Goal: Information Seeking & Learning: Learn about a topic

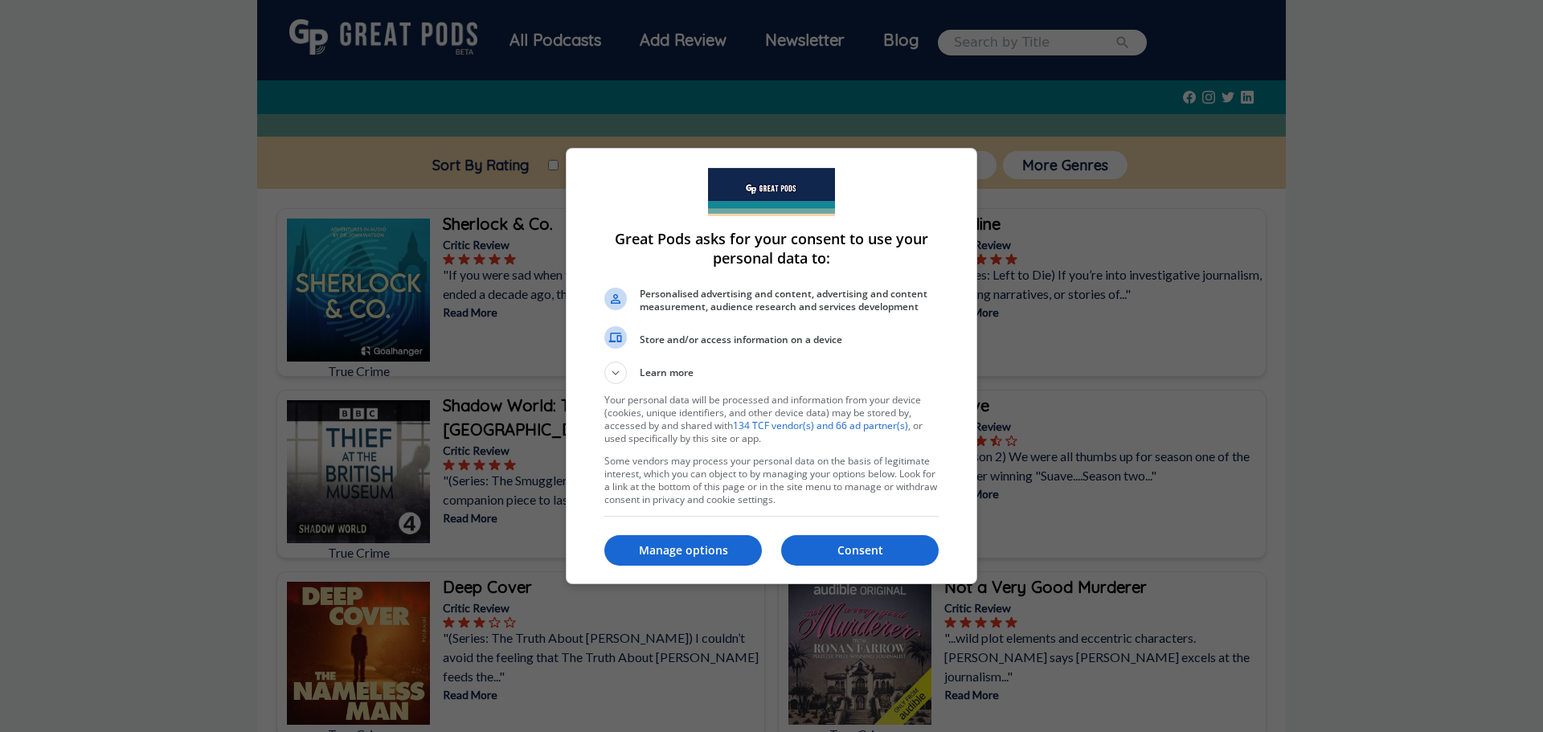
click at [836, 552] on p "Consent" at bounding box center [860, 550] width 158 height 16
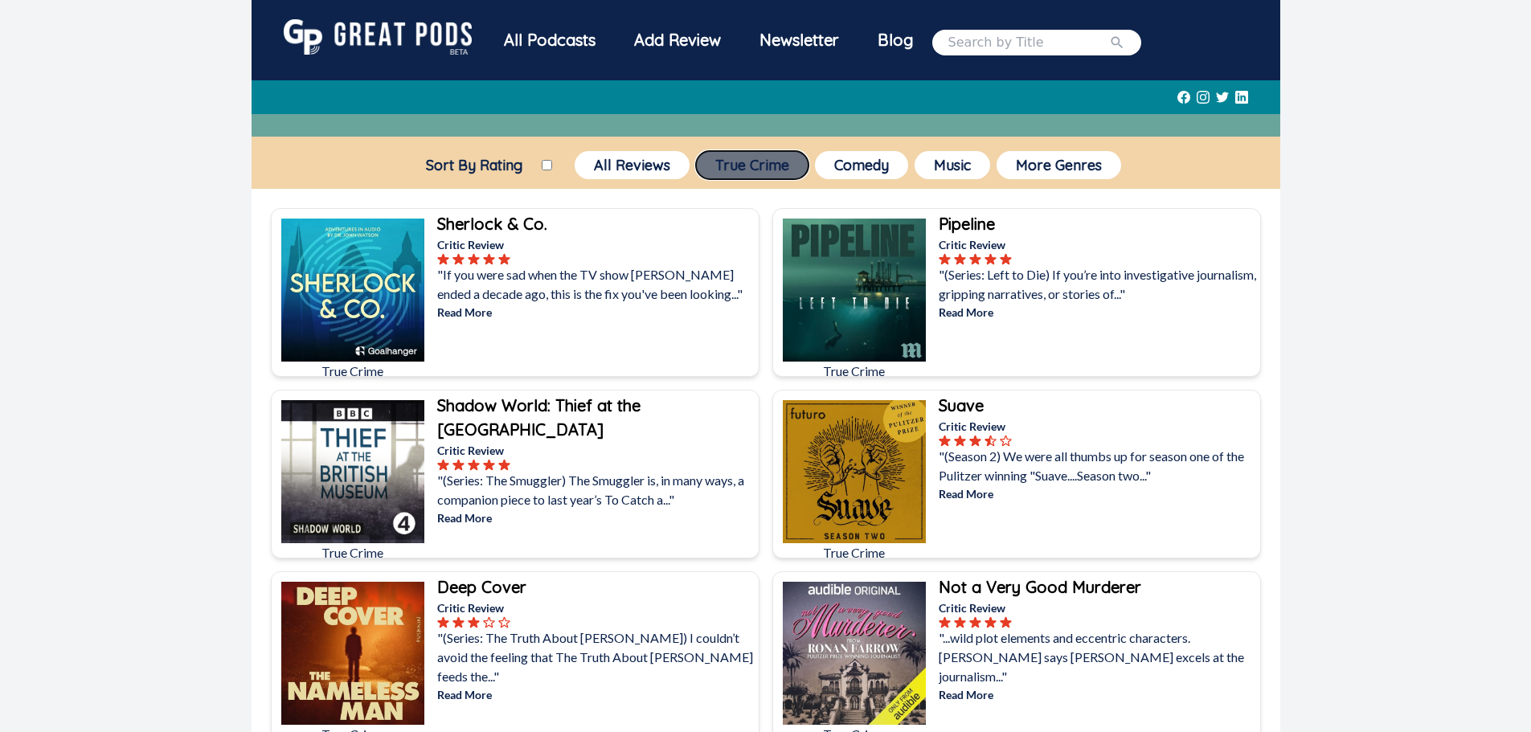
click at [726, 170] on button "True Crime" at bounding box center [752, 165] width 113 height 28
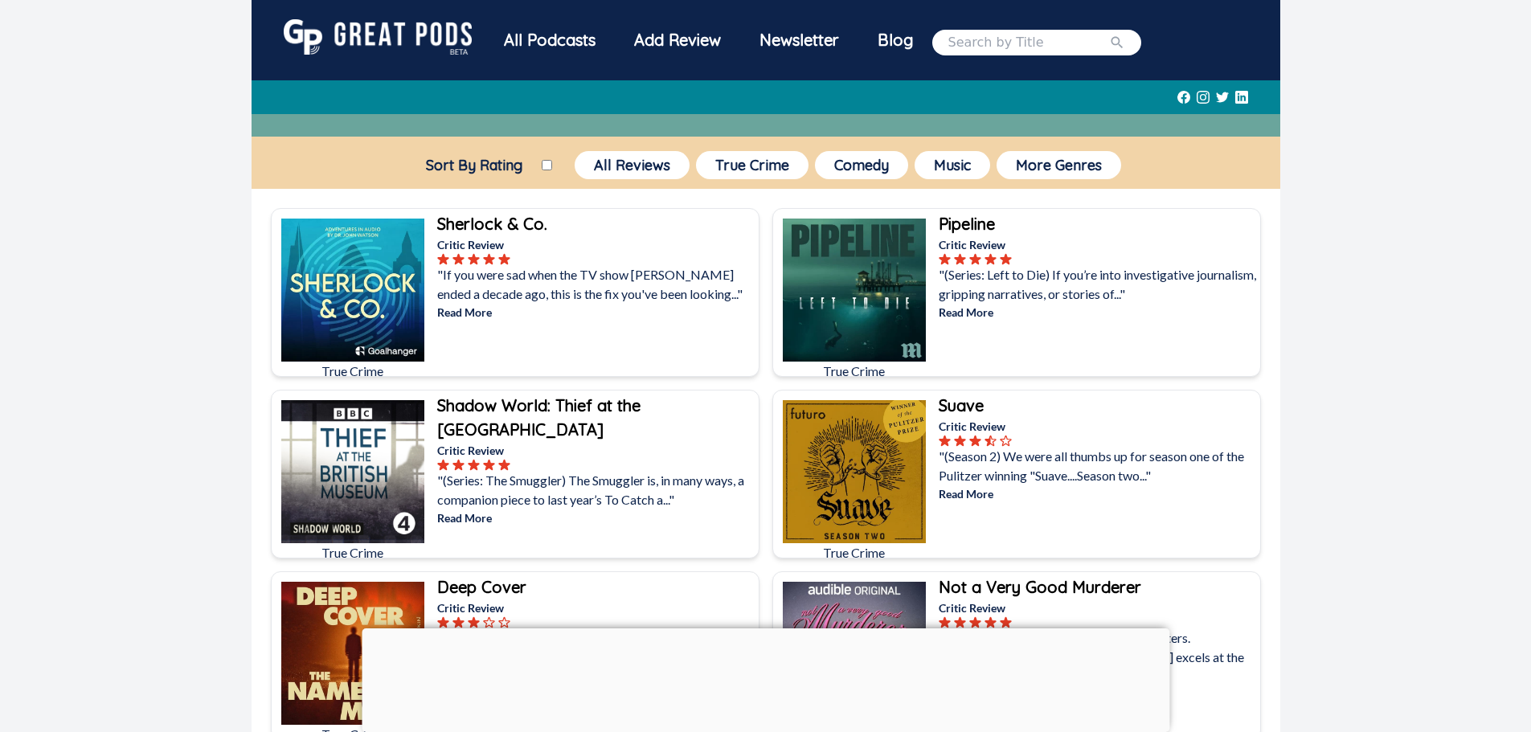
click at [546, 168] on input "Sort By Rating" at bounding box center [547, 165] width 10 height 10
checkbox input "true"
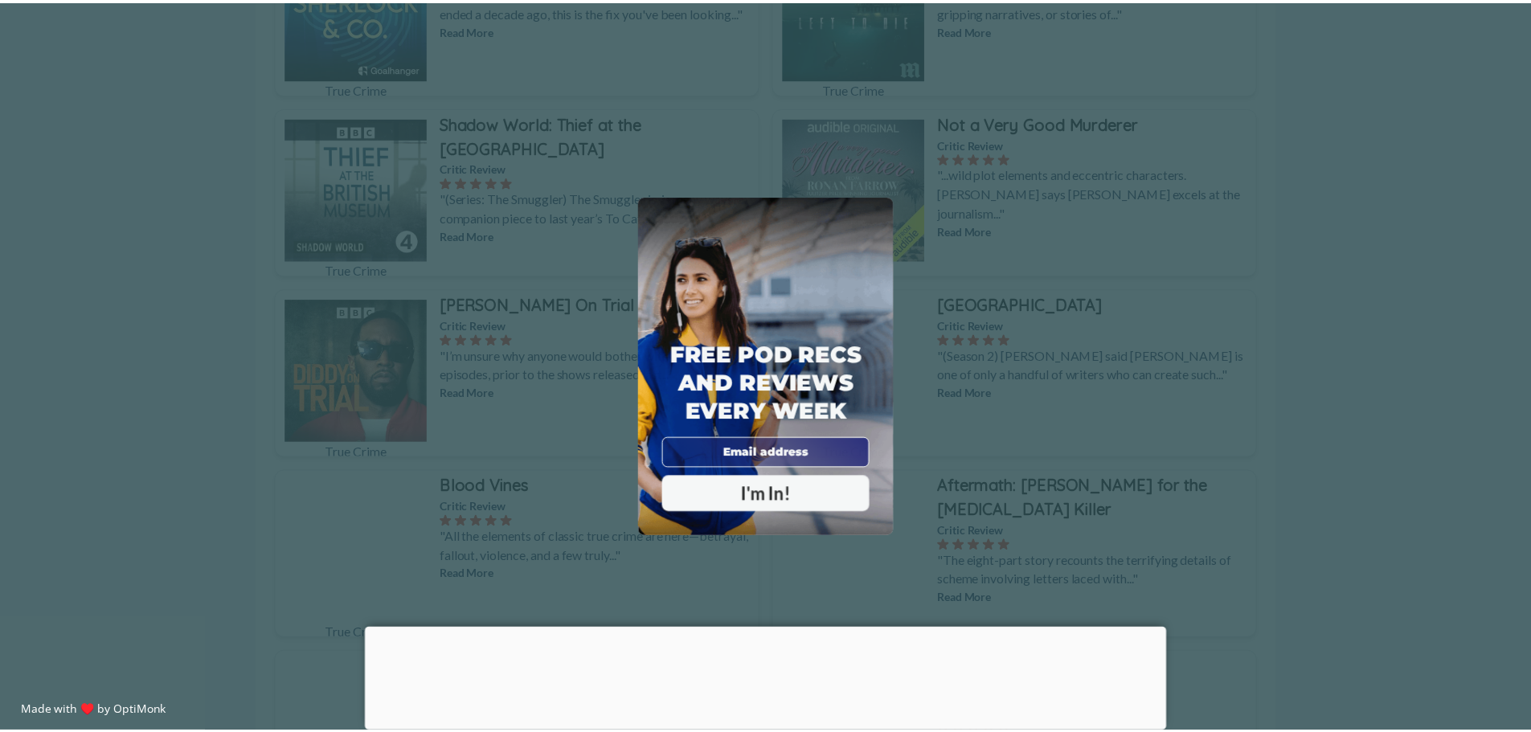
scroll to position [321, 0]
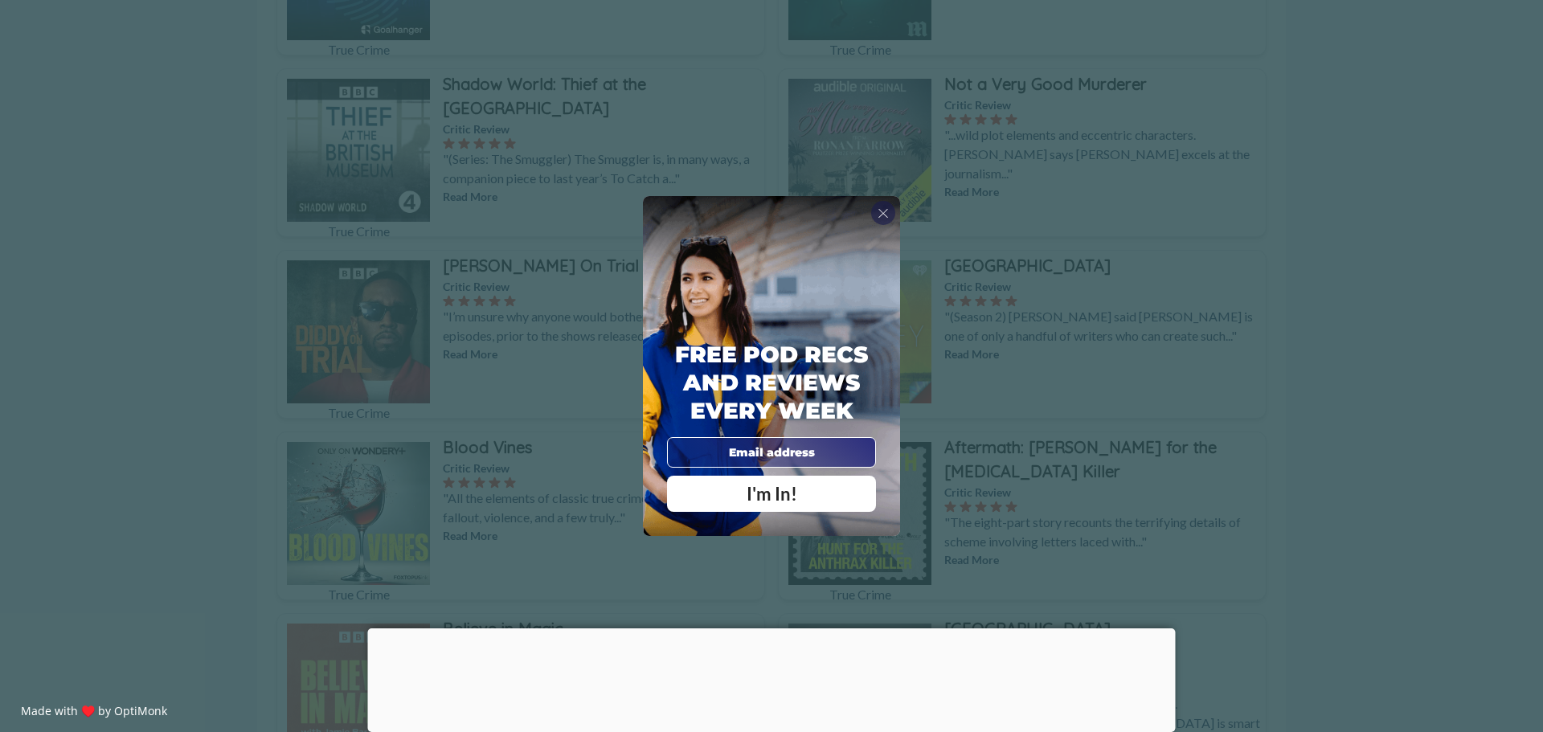
click at [875, 211] on div "X" at bounding box center [883, 213] width 24 height 24
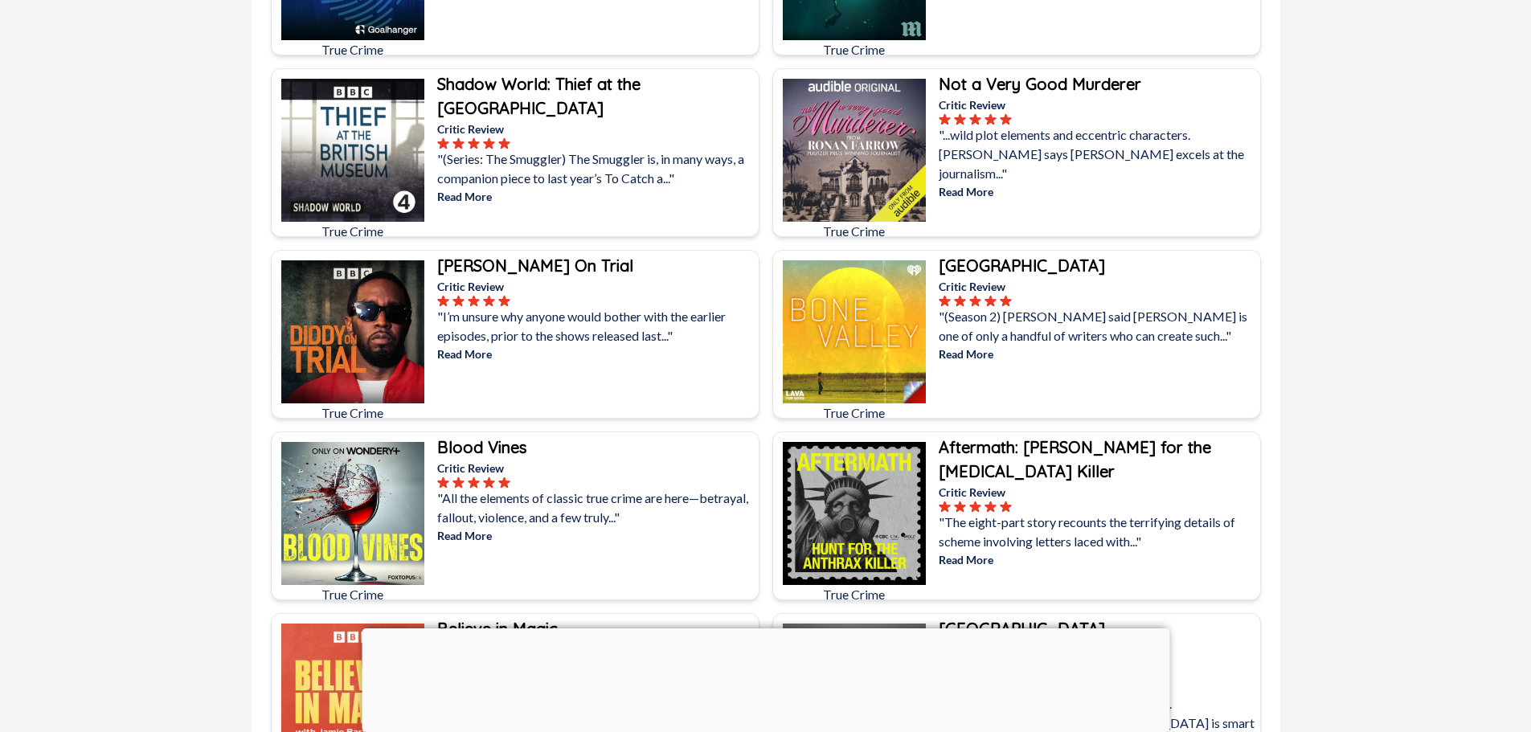
click at [767, 628] on div at bounding box center [766, 628] width 808 height 0
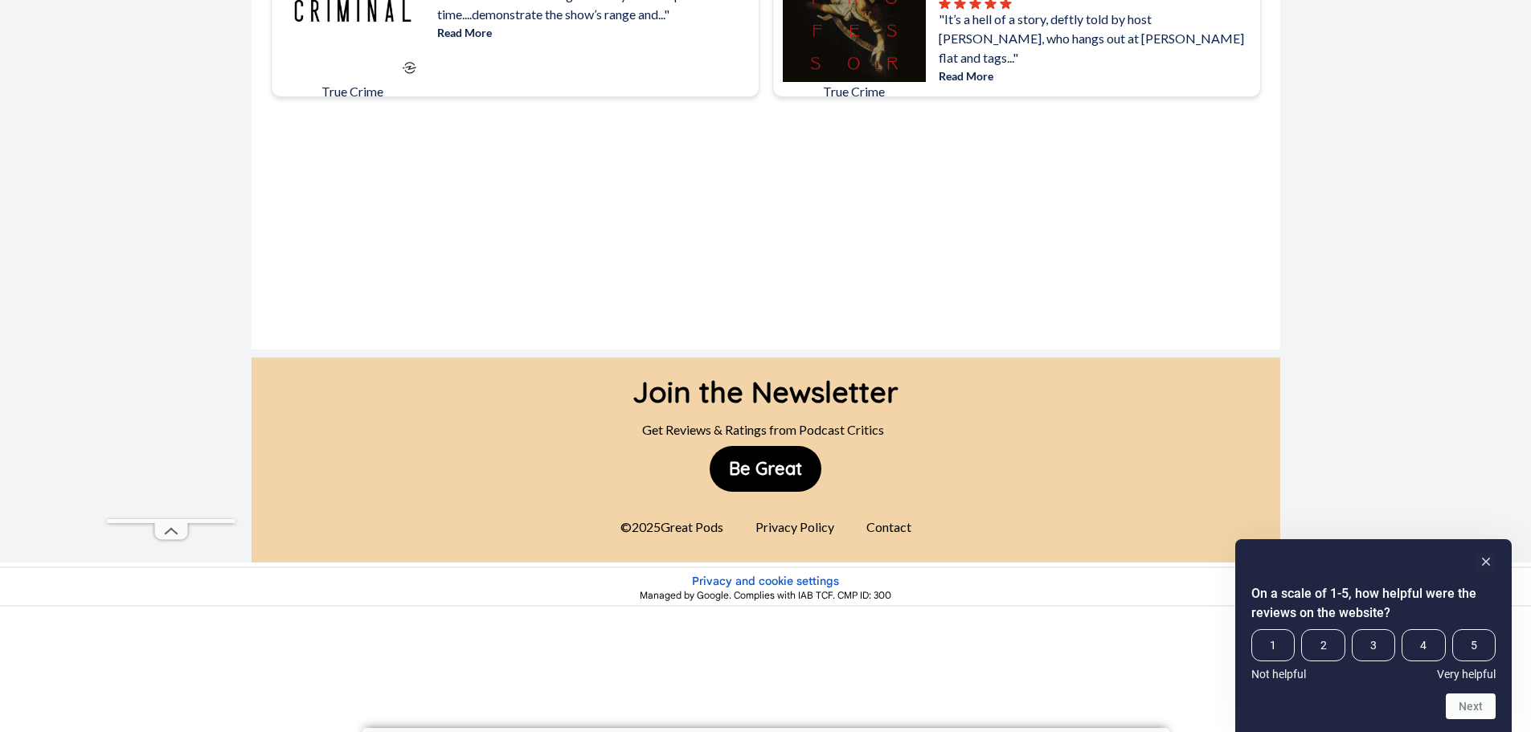
scroll to position [9181, 0]
